Goal: Find specific fact: Locate a discrete piece of known information

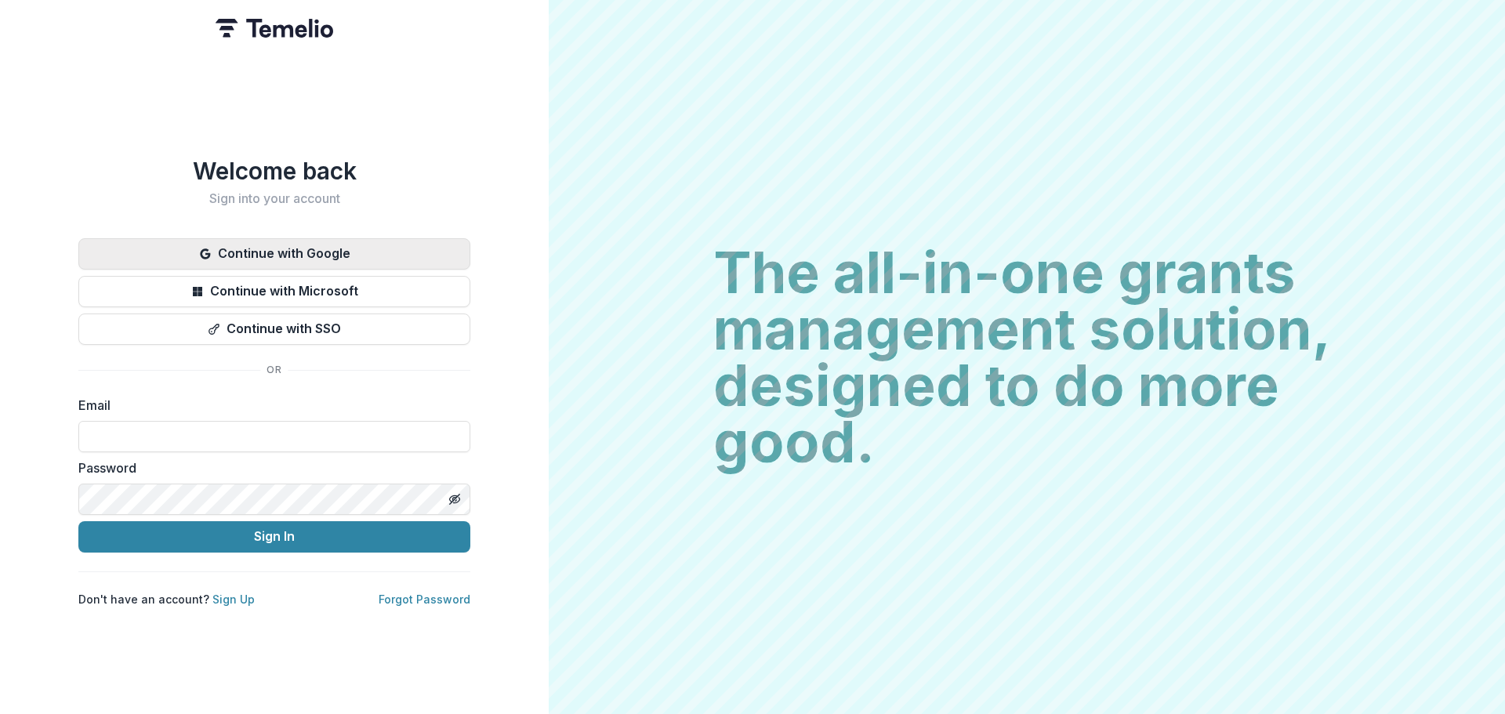
click at [322, 249] on button "Continue with Google" at bounding box center [274, 253] width 392 height 31
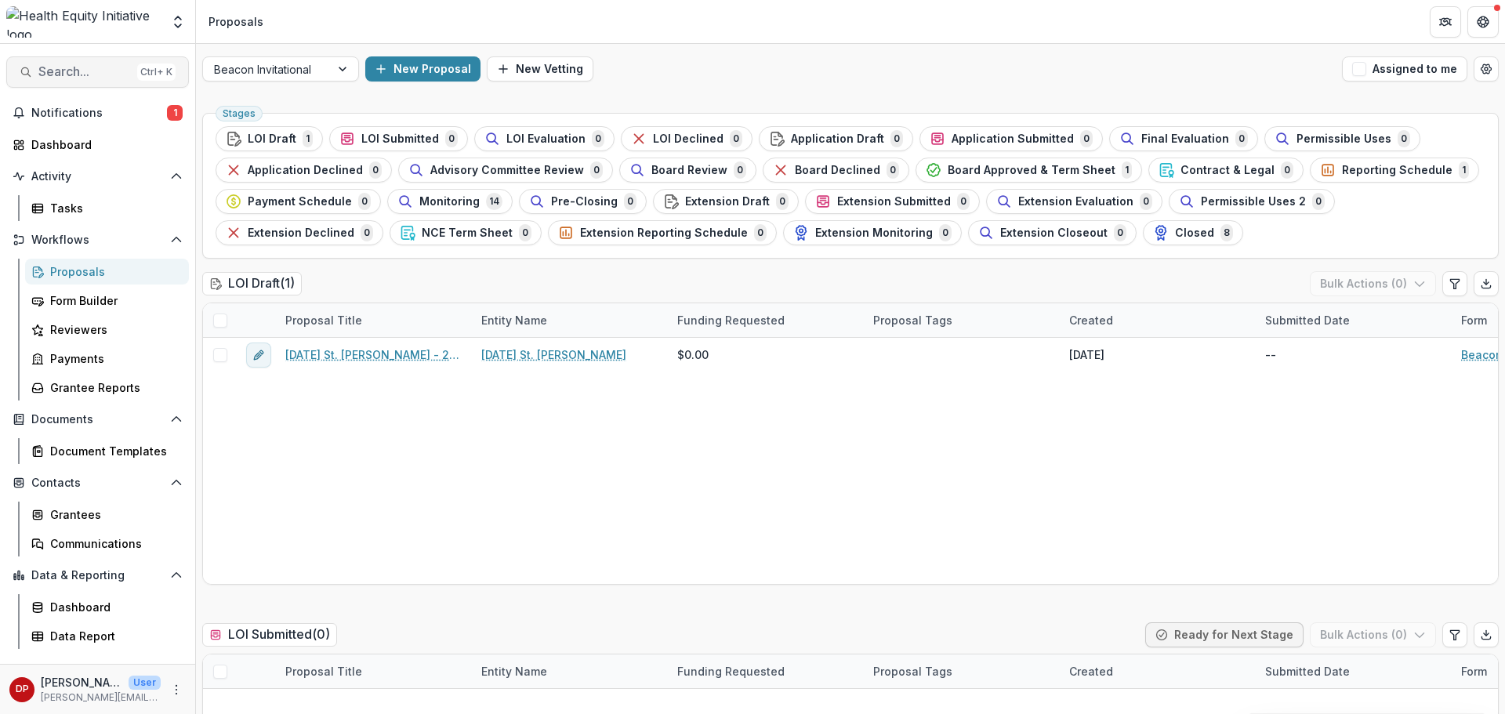
click at [111, 67] on span "Search..." at bounding box center [84, 71] width 93 height 15
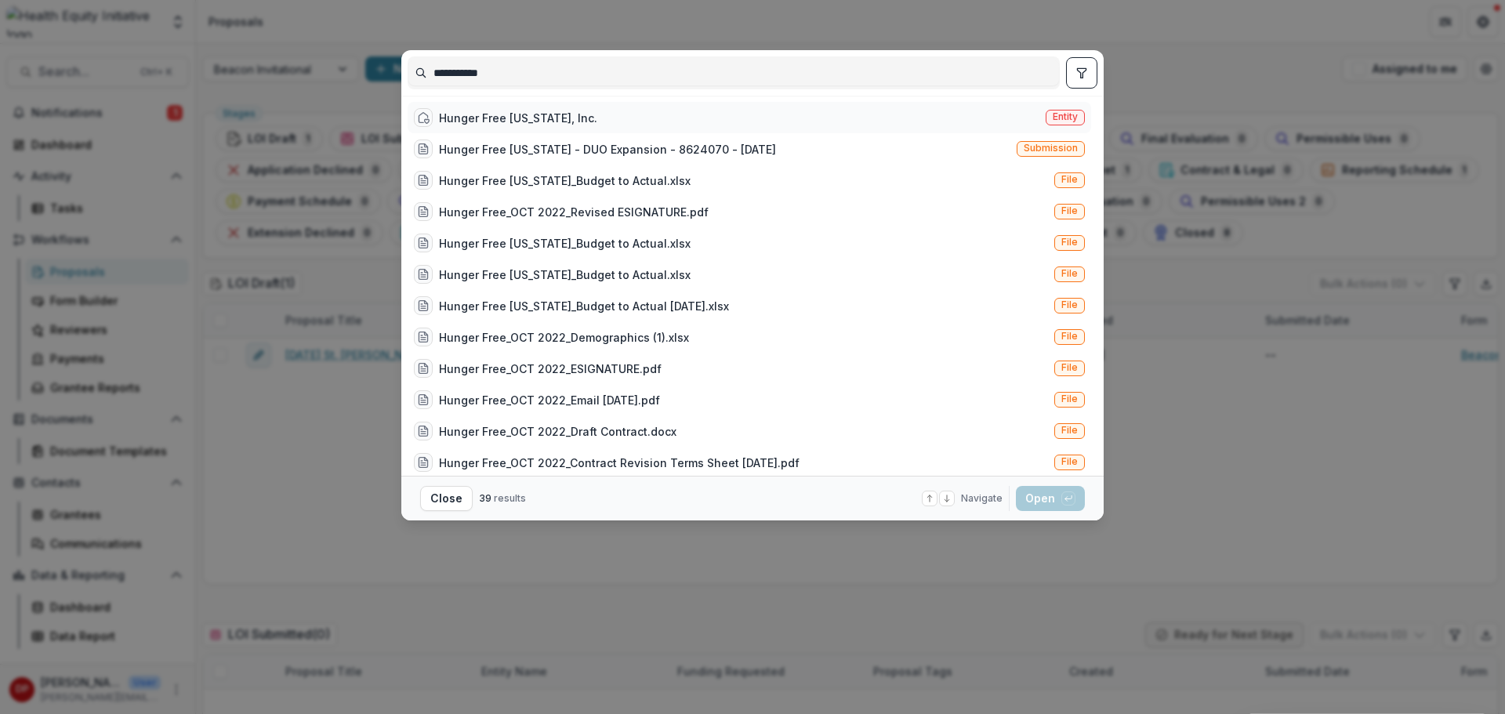
type input "**********"
click at [494, 112] on div "Hunger Free [US_STATE], Inc." at bounding box center [518, 118] width 158 height 16
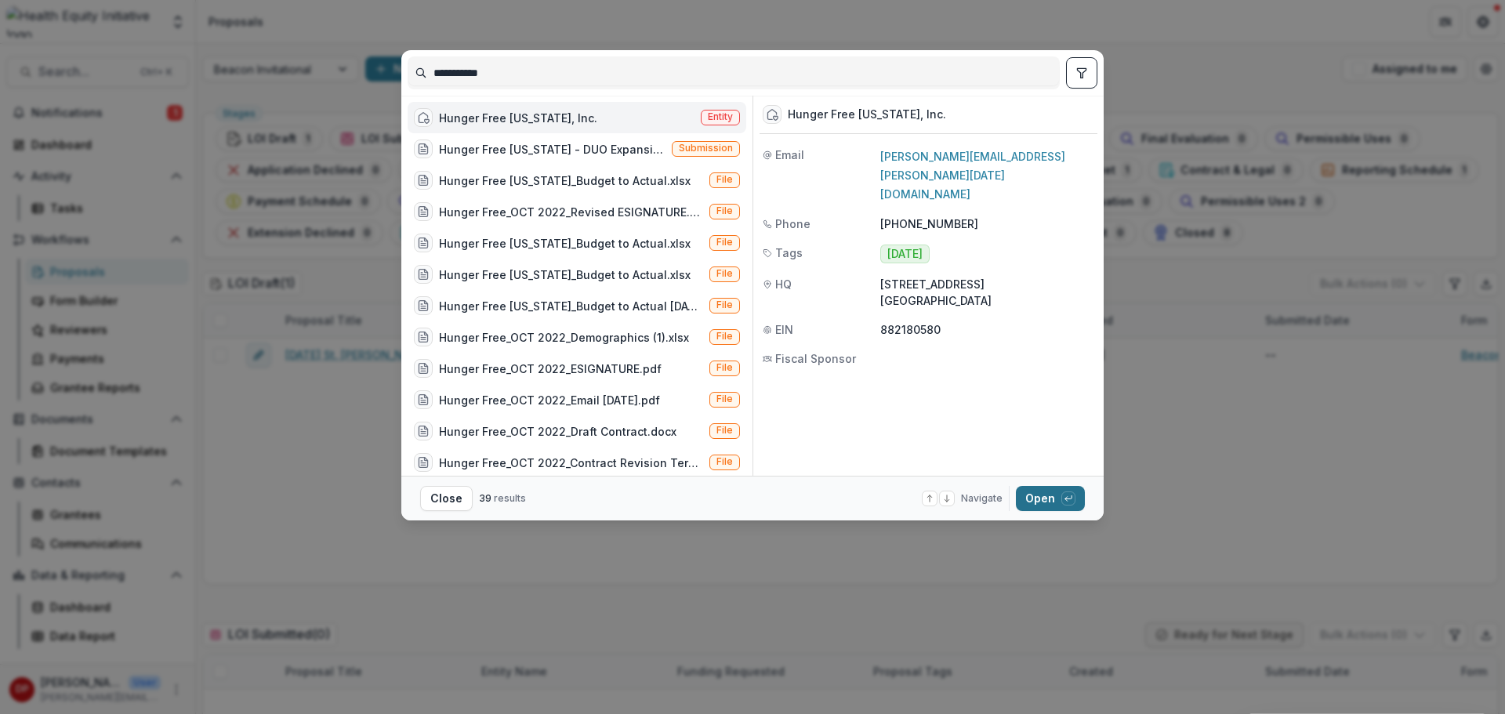
click at [1041, 496] on button "Open with enter key" at bounding box center [1050, 498] width 69 height 25
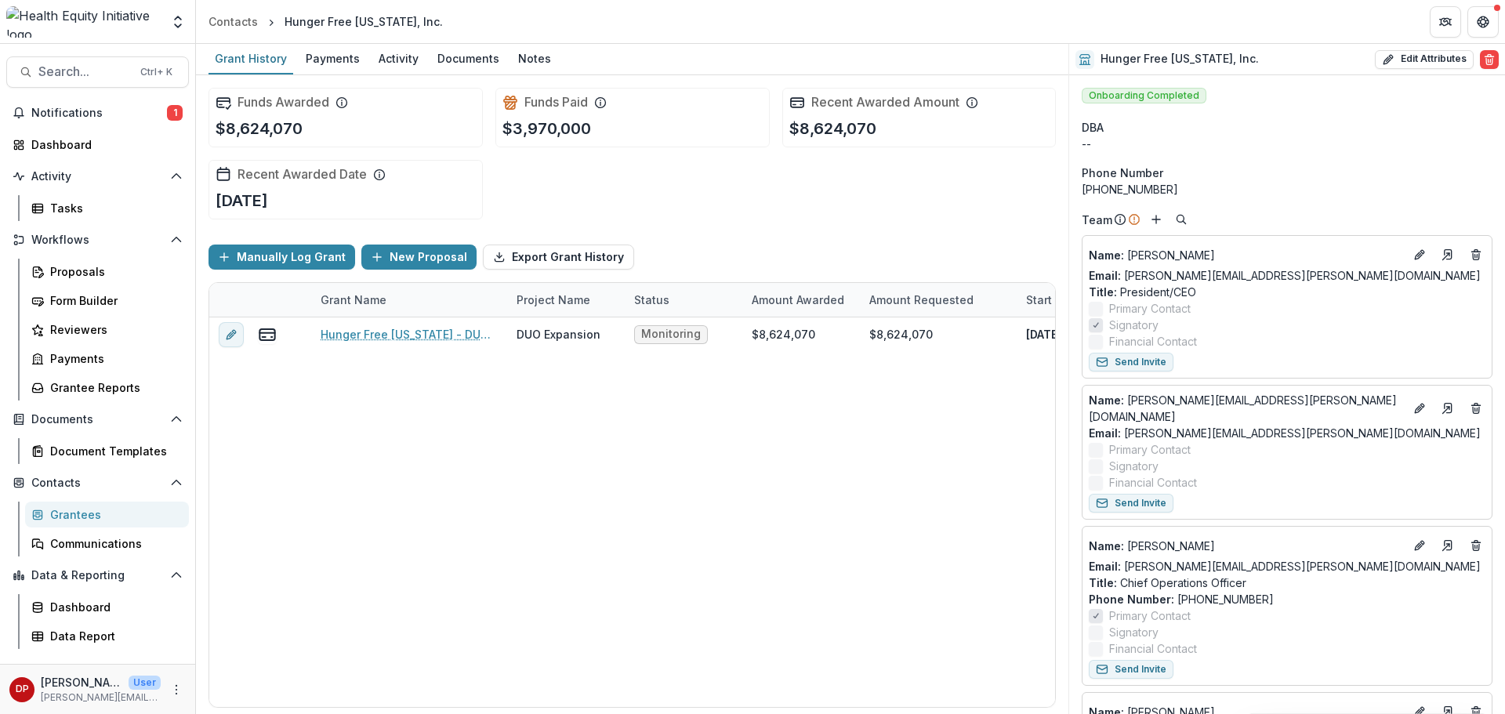
click at [296, 122] on p "$8,624,070" at bounding box center [259, 129] width 87 height 24
click at [296, 123] on p "$8,624,070" at bounding box center [259, 129] width 87 height 24
copy div "$8,624,070"
click at [128, 107] on span "Notifications" at bounding box center [99, 113] width 136 height 13
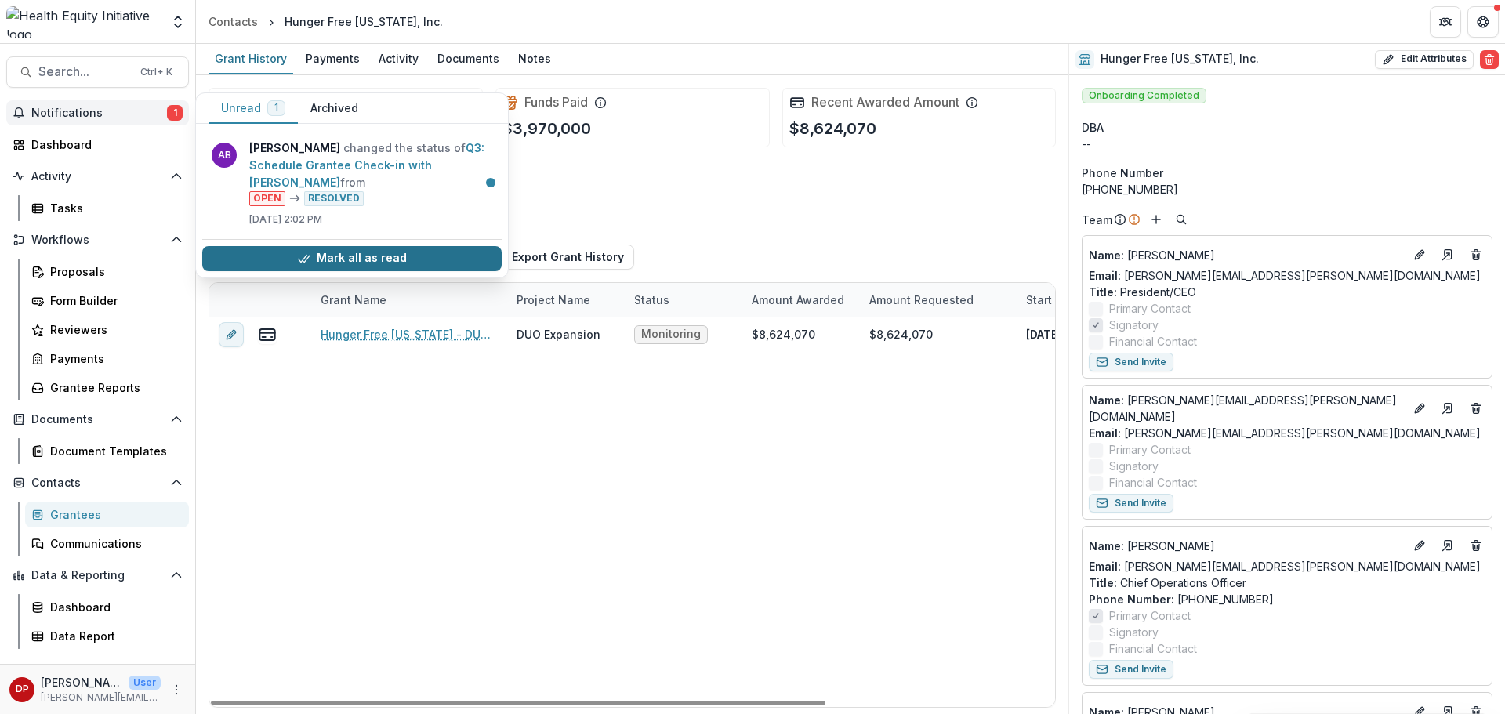
click at [374, 259] on button "Mark all as read" at bounding box center [352, 258] width 300 height 25
